Goal: Information Seeking & Learning: Learn about a topic

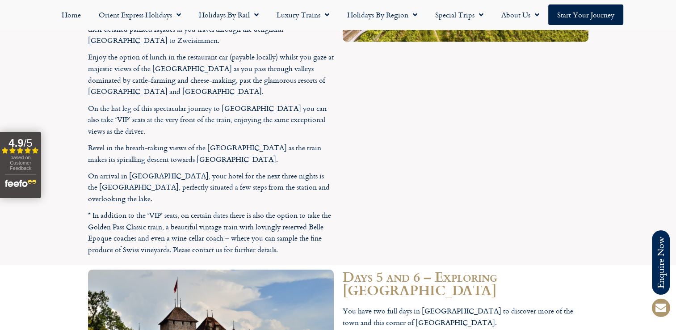
scroll to position [2188, 0]
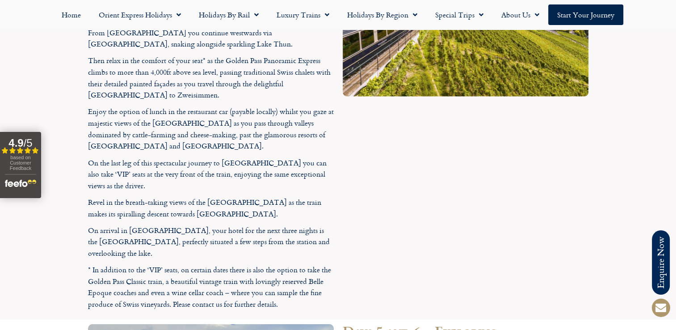
drag, startPoint x: 420, startPoint y: 263, endPoint x: 535, endPoint y: 261, distance: 115.2
copy p "a chance to visit the ‘Marmot Paradise’"
drag, startPoint x: 539, startPoint y: 273, endPoint x: 367, endPoint y: 288, distance: 173.0
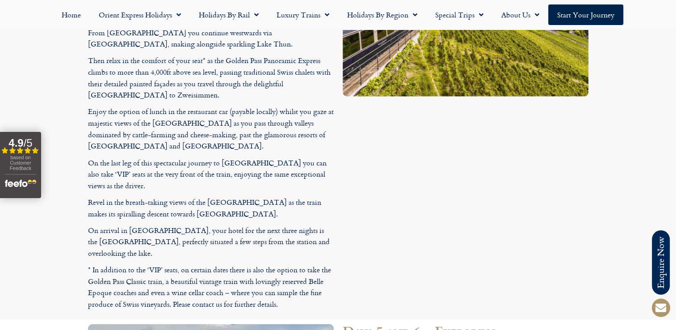
drag, startPoint x: 367, startPoint y: 288, endPoint x: 358, endPoint y: 288, distance: 8.9
copy p "Chaplin Museum"
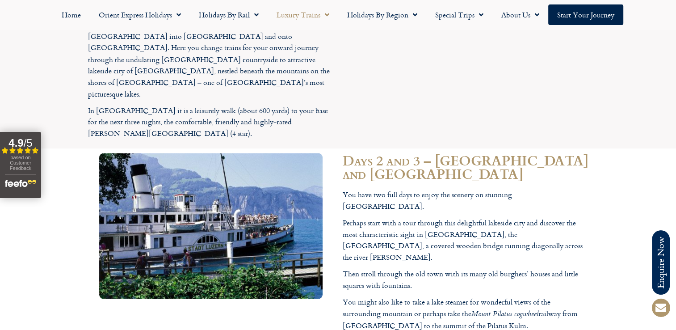
scroll to position [1563, 0]
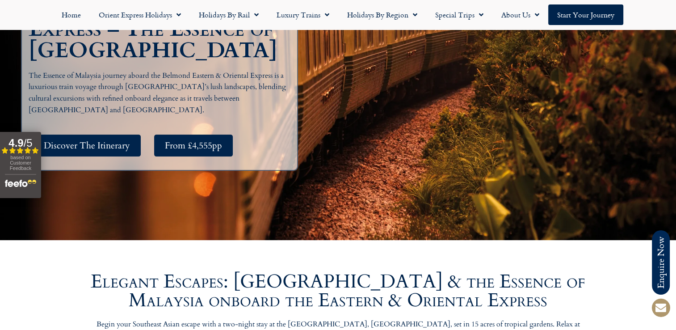
scroll to position [179, 0]
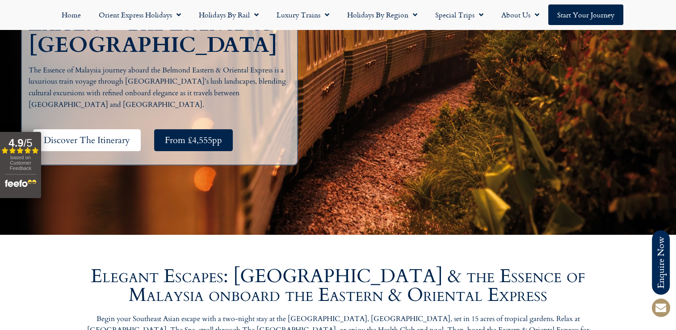
click at [117, 136] on span "Discover The Itinerary" at bounding box center [87, 139] width 86 height 11
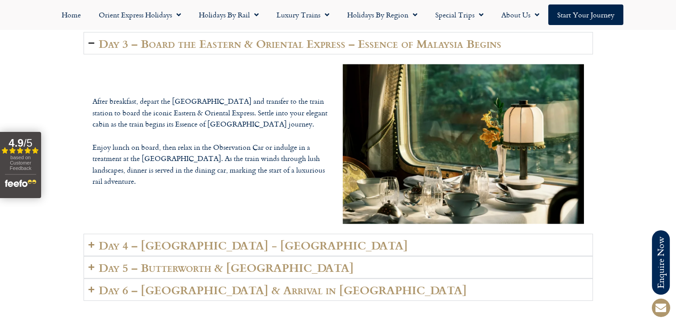
scroll to position [2139, 0]
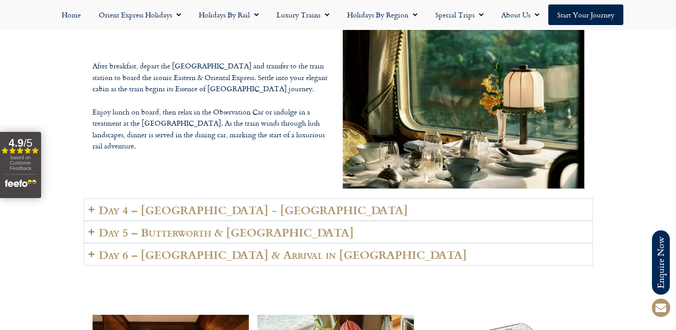
click at [211, 203] on h2 "Day 4 – Kuala Lumpur - Langkawi" at bounding box center [253, 209] width 309 height 13
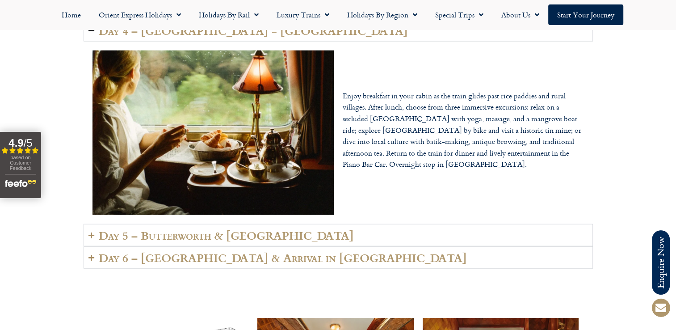
click at [212, 229] on h2 "Day 5 – Butterworth & Penang Island" at bounding box center [226, 235] width 255 height 13
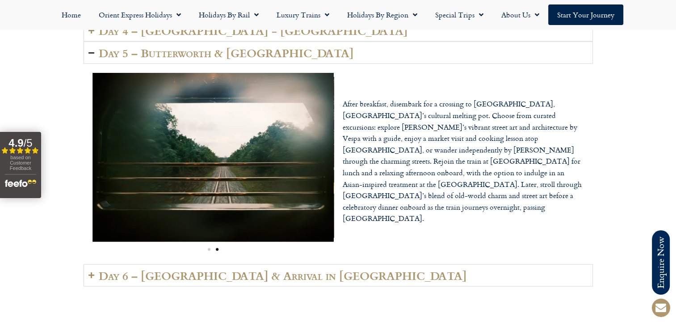
click at [207, 269] on h2 "Day 6 – Johor & Arrival in Singapore" at bounding box center [283, 275] width 368 height 13
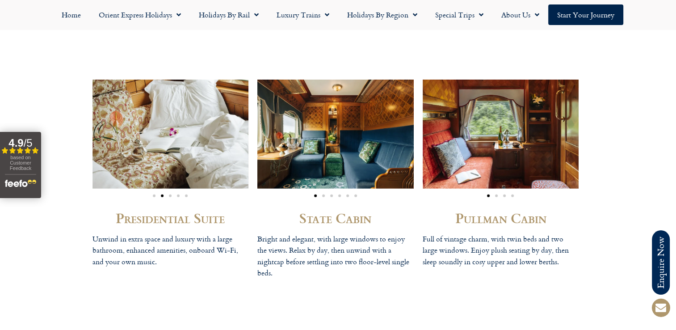
scroll to position [2362, 0]
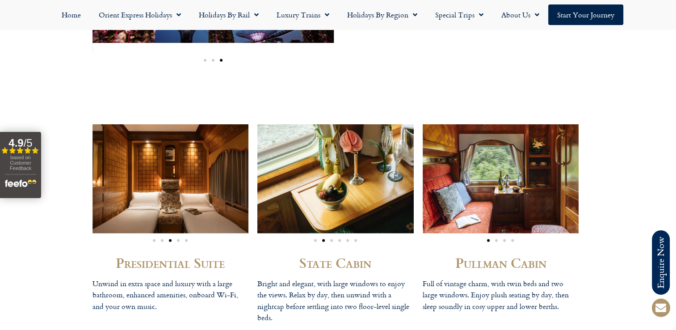
click at [563, 169] on img "1 / 4" at bounding box center [500, 178] width 156 height 108
click at [543, 171] on img "1 / 4" at bounding box center [500, 178] width 156 height 108
click at [496, 239] on span "Go to slide 2" at bounding box center [496, 240] width 3 height 3
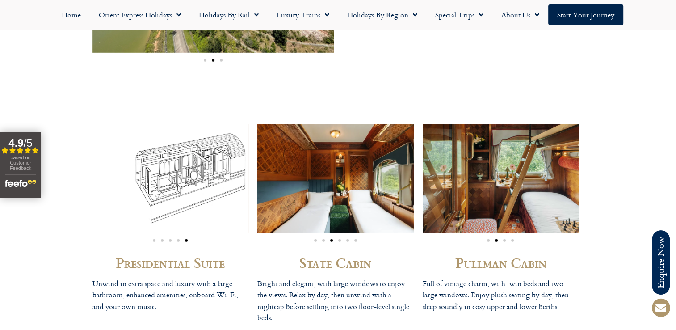
click at [504, 239] on span "Go to slide 3" at bounding box center [504, 240] width 3 height 3
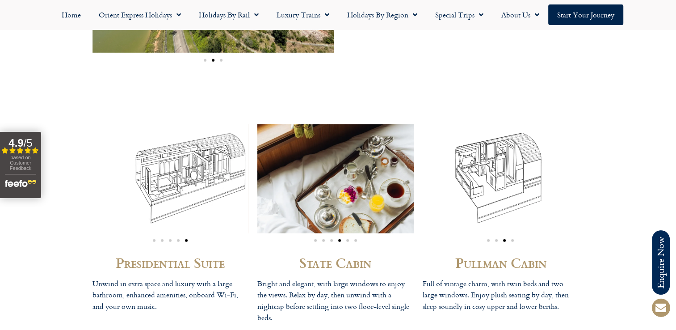
click at [511, 239] on span "Go to slide 4" at bounding box center [512, 240] width 3 height 3
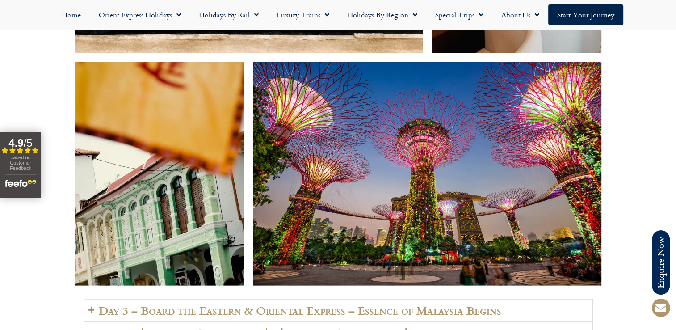
scroll to position [1916, 0]
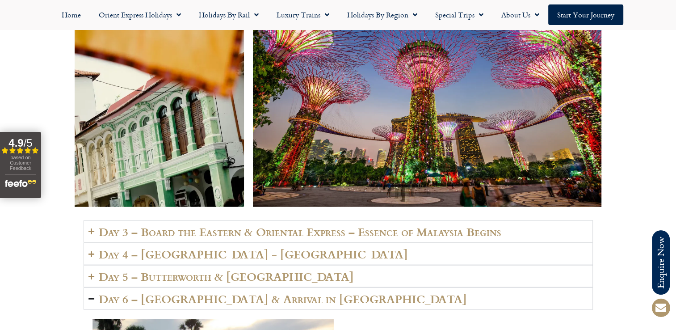
click at [199, 225] on h2 "Day 3 – Board the Eastern & Oriental Express – Essence of Malaysia Begins" at bounding box center [300, 231] width 402 height 13
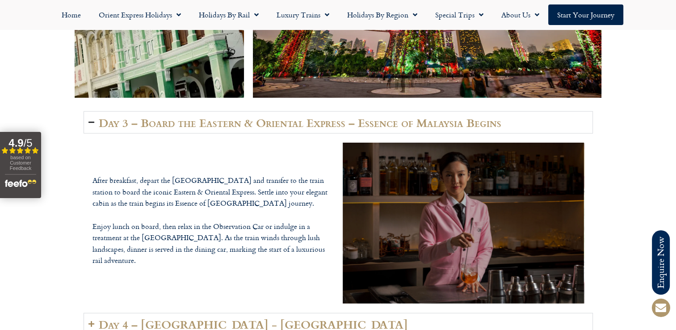
scroll to position [2050, 0]
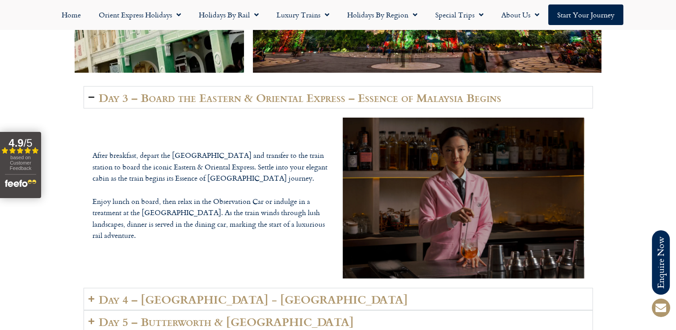
click at [214, 292] on h2 "Day 4 – Kuala Lumpur - Langkawi" at bounding box center [253, 298] width 309 height 13
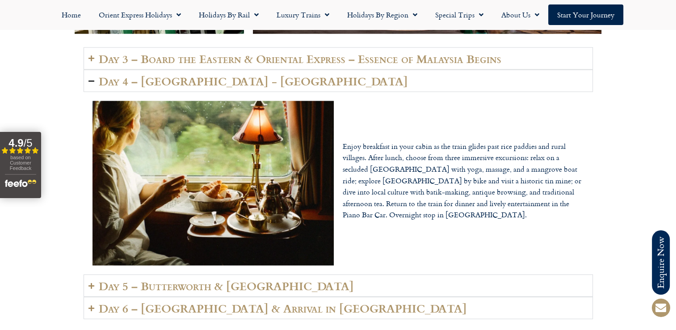
scroll to position [2094, 0]
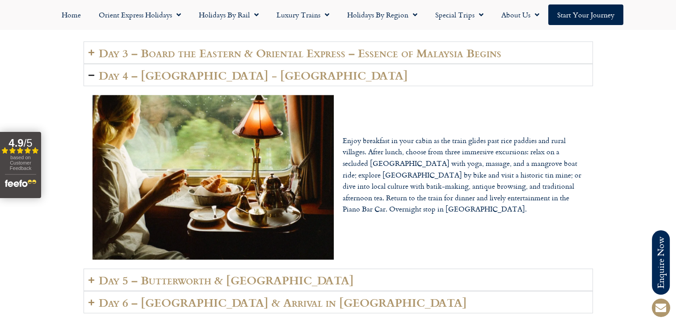
click at [404, 170] on p "Enjoy breakfast in your cabin as the train glides past rice paddies and rural v…" at bounding box center [462, 175] width 241 height 80
click at [480, 190] on p "Enjoy breakfast in your cabin as the train glides past rice paddies and rural v…" at bounding box center [462, 175] width 241 height 80
click at [484, 200] on p "Enjoy breakfast in your cabin as the train glides past rice paddies and rural v…" at bounding box center [462, 175] width 241 height 80
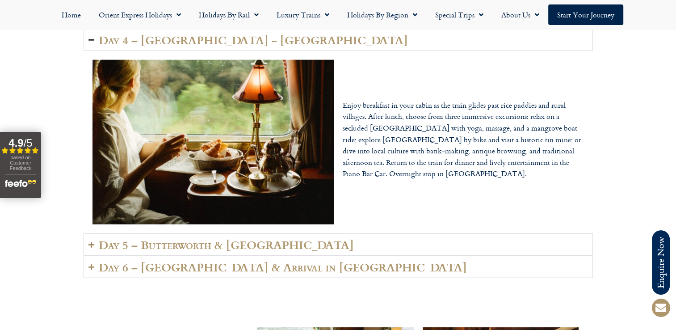
scroll to position [2139, 0]
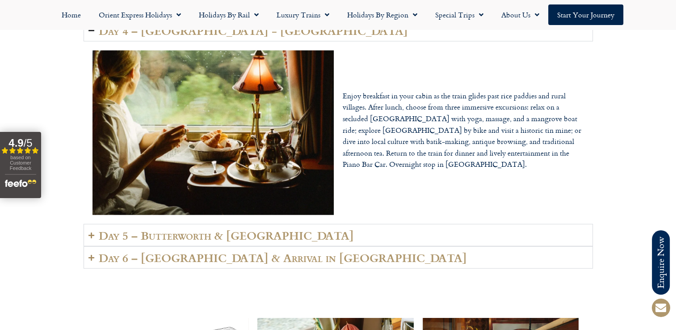
click at [223, 230] on h2 "Day 5 – Butterworth & Penang Island" at bounding box center [226, 235] width 255 height 13
